Goal: Transaction & Acquisition: Purchase product/service

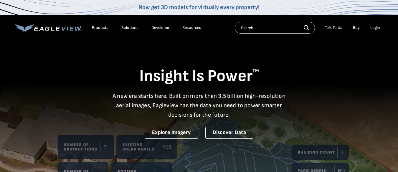
click at [373, 30] on div "Login" at bounding box center [375, 27] width 10 height 5
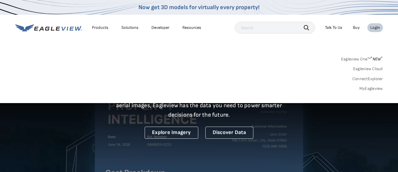
click at [377, 26] on div "Login" at bounding box center [375, 27] width 10 height 5
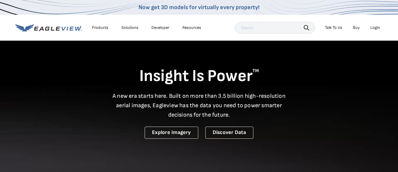
click at [377, 26] on div "Login" at bounding box center [375, 27] width 10 height 5
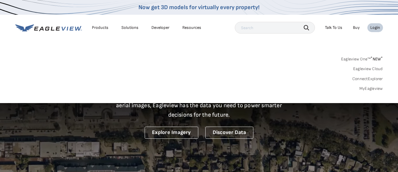
click at [373, 27] on div "Login" at bounding box center [375, 27] width 10 height 5
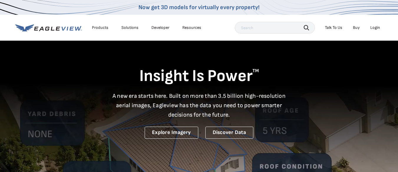
click at [373, 27] on div "Login" at bounding box center [375, 27] width 10 height 5
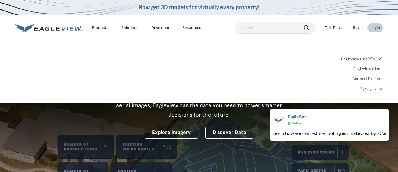
click at [363, 89] on link "MyEagleview" at bounding box center [371, 88] width 24 height 5
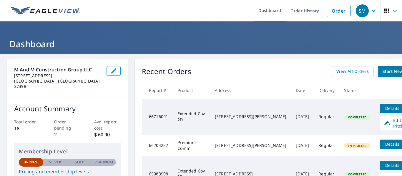
click at [383, 70] on span "Start New Order" at bounding box center [400, 71] width 34 height 7
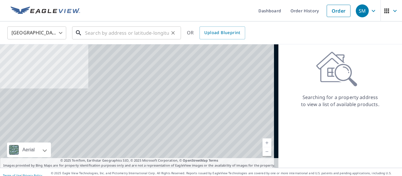
click at [104, 32] on input "text" at bounding box center [127, 33] width 84 height 16
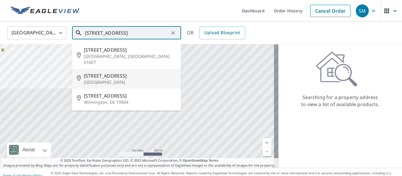
click at [94, 72] on span "217 Winston Ave" at bounding box center [130, 75] width 92 height 7
type input "217 Winston Ave Monteagle, TN 37356"
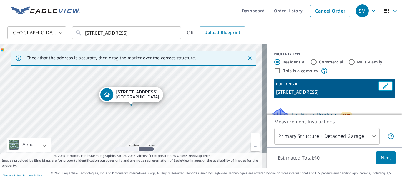
click at [247, 57] on icon "Close" at bounding box center [250, 58] width 6 height 6
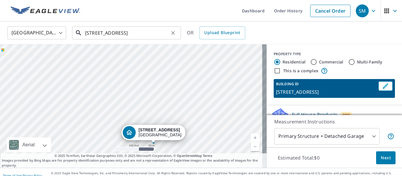
click at [164, 36] on input "217 Winston Ave Monteagle, TN 37356" at bounding box center [127, 33] width 84 height 16
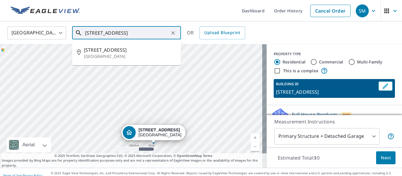
click at [117, 58] on p "Monteagle, TN 37356" at bounding box center [130, 57] width 92 height 6
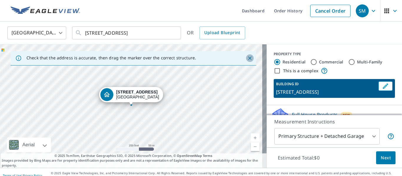
click at [247, 60] on icon "Close" at bounding box center [250, 58] width 6 height 6
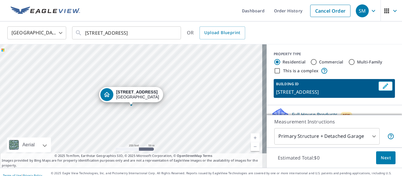
click at [129, 105] on div "217 Winston Ave Monteagle, TN 37356" at bounding box center [133, 106] width 267 height 124
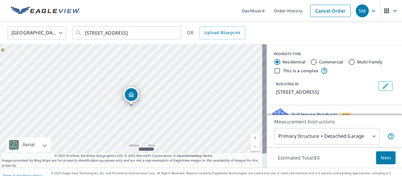
click at [129, 105] on div "217 Winston Ave Monteagle, TN 37356" at bounding box center [133, 106] width 267 height 124
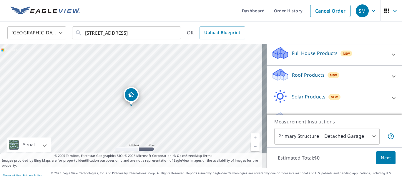
scroll to position [61, 0]
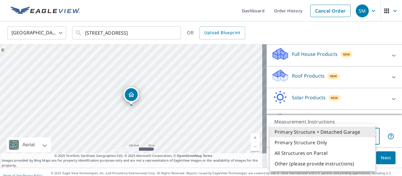
click at [370, 134] on body "SM SM Dashboard Order History Cancel Order SM United States US ​ 217 Winston Av…" at bounding box center [201, 88] width 402 height 176
click at [322, 139] on li "Primary Structure Only" at bounding box center [322, 143] width 105 height 11
type input "2"
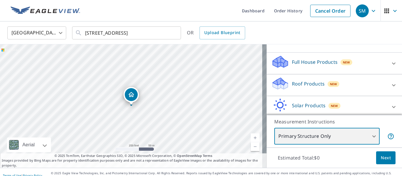
scroll to position [54, 0]
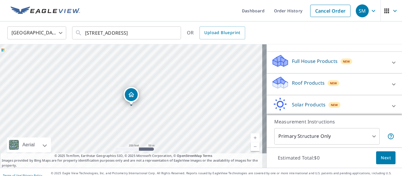
click at [339, 84] on div "Roof Products New" at bounding box center [328, 84] width 115 height 17
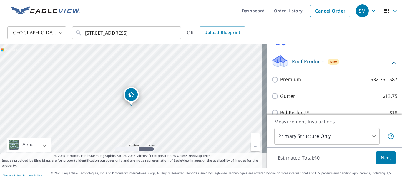
scroll to position [82, 0]
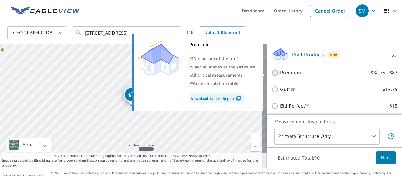
click at [271, 73] on input "Premium $32.75 - $87" at bounding box center [275, 72] width 9 height 7
checkbox input "true"
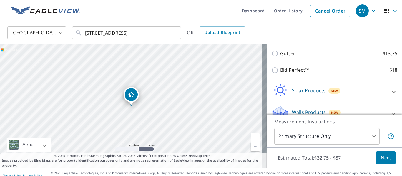
scroll to position [147, 0]
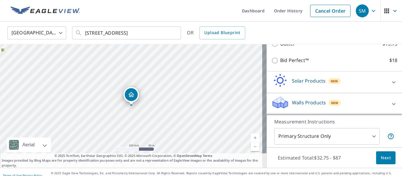
click at [385, 160] on span "Next" at bounding box center [386, 158] width 10 height 7
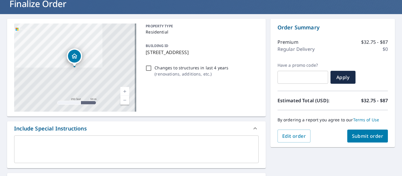
scroll to position [49, 0]
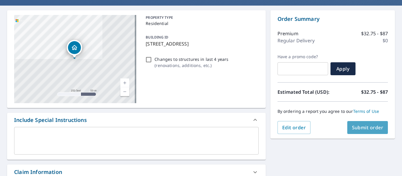
click at [355, 129] on span "Submit order" at bounding box center [368, 128] width 32 height 6
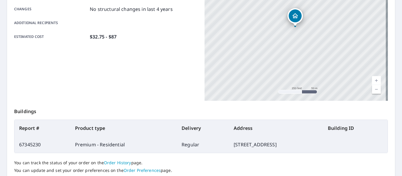
scroll to position [170, 0]
